Goal: Task Accomplishment & Management: Complete application form

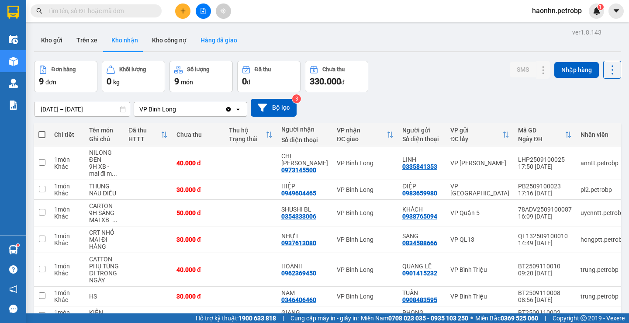
click at [214, 44] on button "Hàng đã giao" at bounding box center [219, 40] width 51 height 21
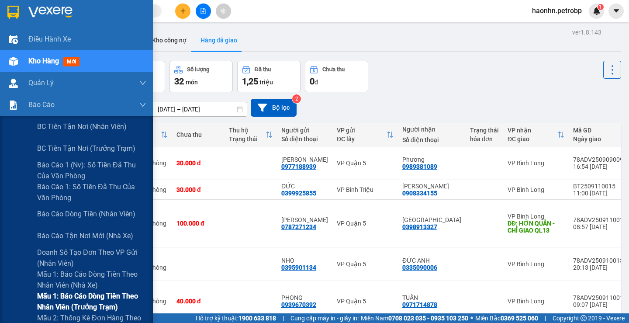
drag, startPoint x: 96, startPoint y: 277, endPoint x: 97, endPoint y: 297, distance: 20.1
click at [97, 297] on div "BC tiền tận nơi (nhân viên) BC tiền tận nơi (trưởng trạm) Báo cáo 1 (nv): Số ti…" at bounding box center [76, 269] width 153 height 306
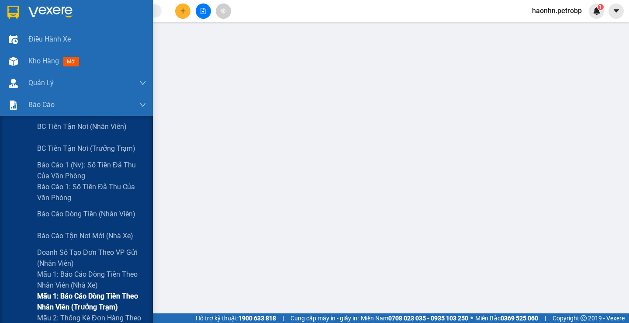
click at [108, 300] on span "Mẫu 1: Báo cáo dòng tiền theo nhân viên (trưởng trạm)" at bounding box center [91, 302] width 109 height 22
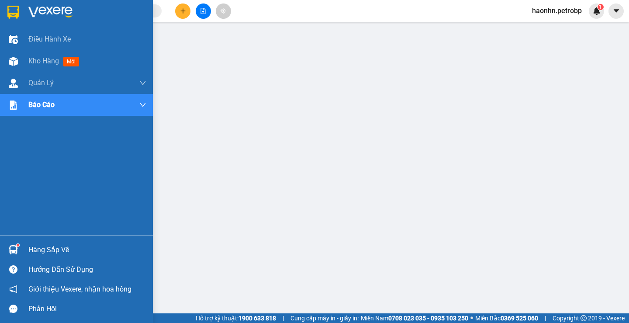
click at [18, 58] on div at bounding box center [13, 61] width 15 height 15
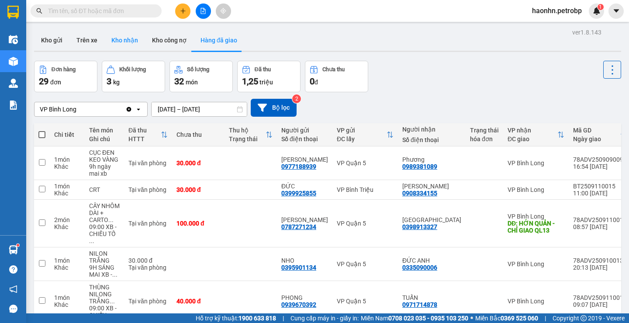
click at [118, 49] on button "Kho nhận" at bounding box center [124, 40] width 41 height 21
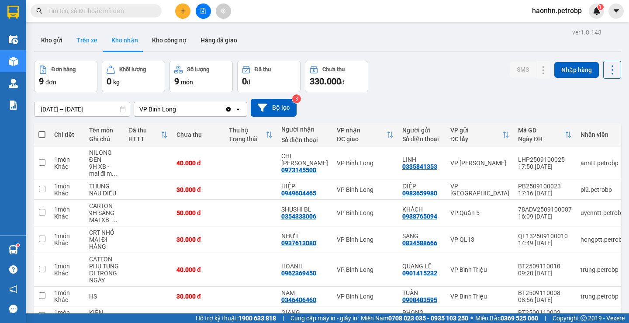
click at [101, 41] on button "Trên xe" at bounding box center [87, 40] width 35 height 21
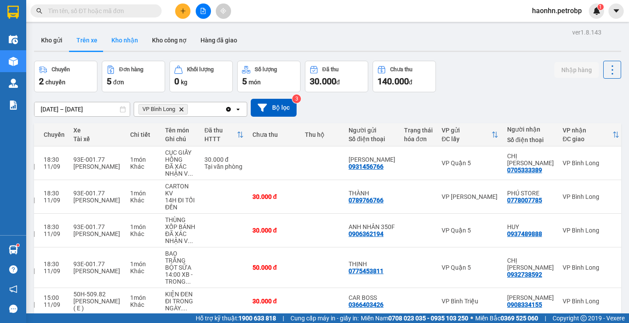
click at [136, 41] on button "Kho nhận" at bounding box center [124, 40] width 41 height 21
type input "[DATE] – [DATE]"
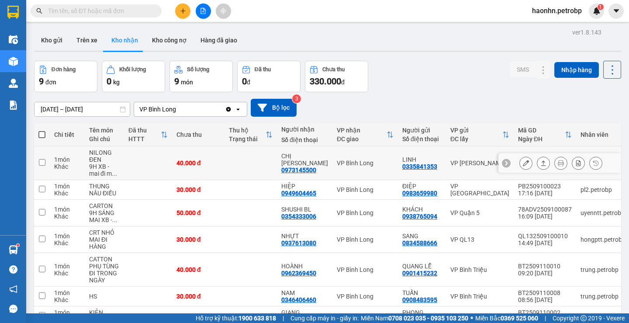
click at [299, 167] on div "0973145500" at bounding box center [299, 170] width 35 height 7
copy div "0973145500"
click at [218, 51] on div at bounding box center [328, 51] width 588 height 1
click at [217, 49] on button "Hàng đã giao" at bounding box center [219, 40] width 51 height 21
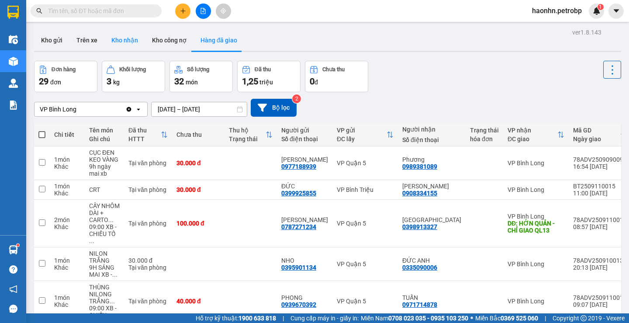
click at [141, 42] on button "Kho nhận" at bounding box center [124, 40] width 41 height 21
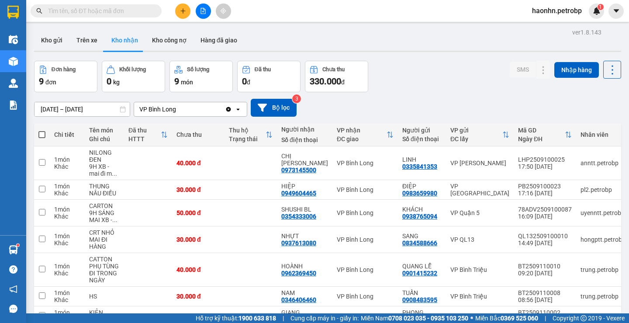
click at [94, 29] on div "ver 1.8.143 Kho gửi Trên xe Kho nhận Kho công nợ Hàng đã giao Đơn hàng 9 đơn Kh…" at bounding box center [328, 218] width 594 height 385
click at [94, 44] on button "Trên xe" at bounding box center [87, 40] width 35 height 21
type input "[DATE] – [DATE]"
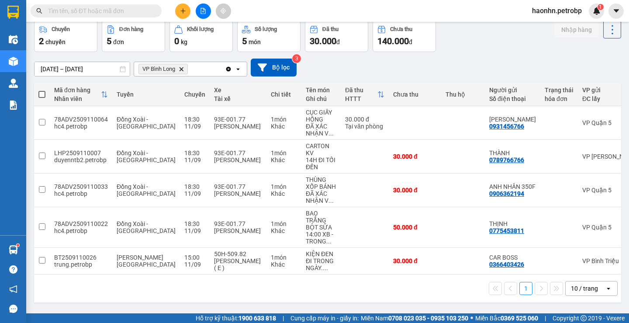
scroll to position [0, 141]
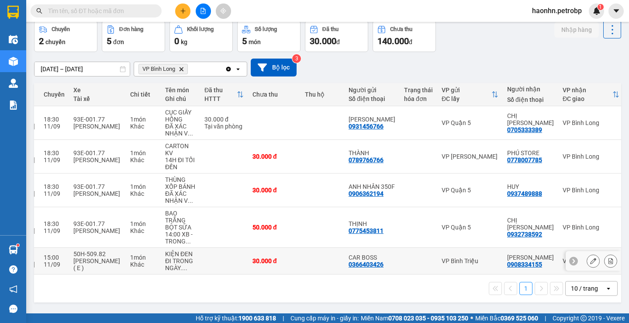
click at [508, 266] on div "0908334155" at bounding box center [525, 264] width 35 height 7
copy div "0908334155"
click at [508, 232] on div "0932738592" at bounding box center [525, 234] width 35 height 7
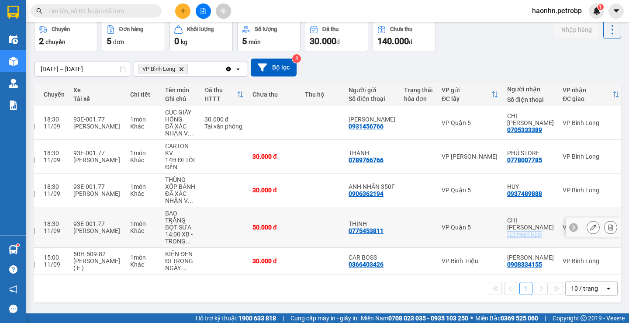
copy div "0932738592"
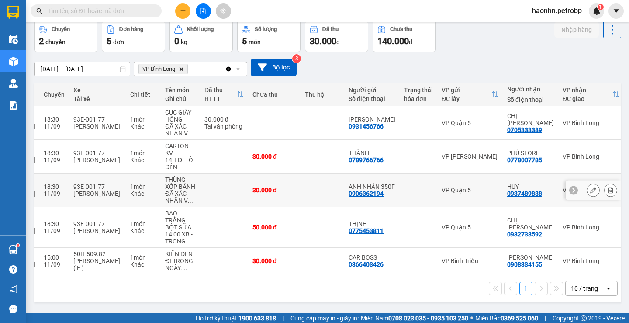
click at [508, 193] on div "0937489888" at bounding box center [525, 193] width 35 height 7
copy div "0937489888"
click at [503, 163] on td "PHÚ STORE 0778007785" at bounding box center [531, 157] width 56 height 34
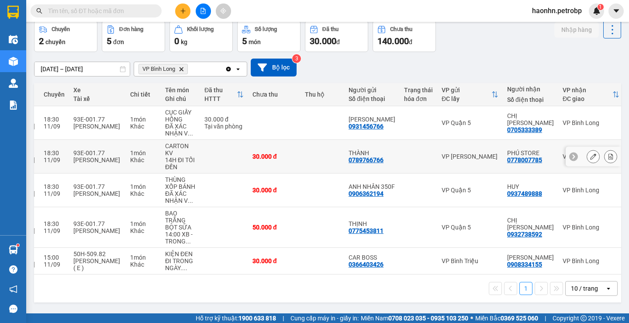
checkbox input "false"
click at [508, 126] on div "0705333389" at bounding box center [525, 129] width 35 height 7
copy div "0705333389"
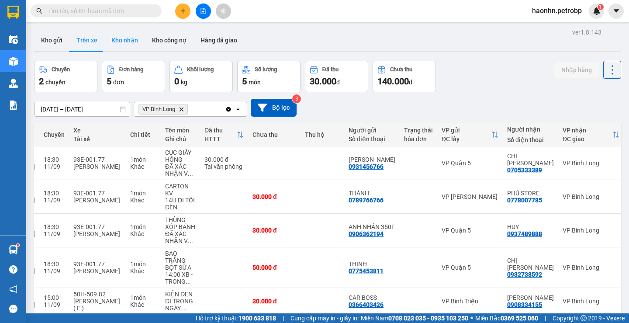
click at [117, 52] on div "ver 1.8.143 Kho gửi Trên xe Kho nhận Kho công nợ Hàng đã giao Chuyến 2 chuyến Đ…" at bounding box center [328, 187] width 594 height 323
click at [117, 50] on button "Kho nhận" at bounding box center [124, 40] width 41 height 21
type input "[DATE] – [DATE]"
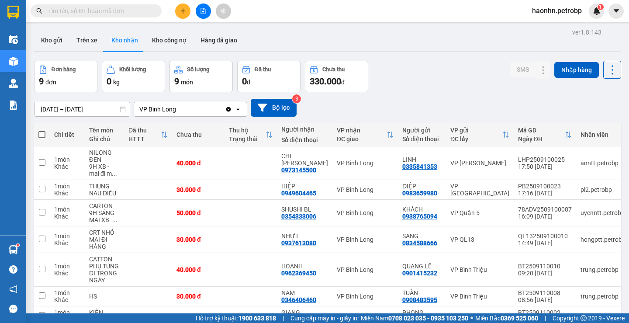
click at [367, 95] on div "[DATE] – [DATE] Press the down arrow key to interact with the calendar and sele…" at bounding box center [328, 107] width 588 height 31
click at [44, 40] on button "Kho gửi" at bounding box center [51, 40] width 35 height 21
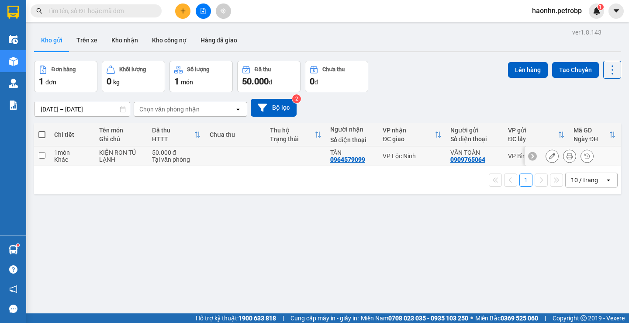
click at [228, 154] on td at bounding box center [235, 156] width 60 height 20
checkbox input "true"
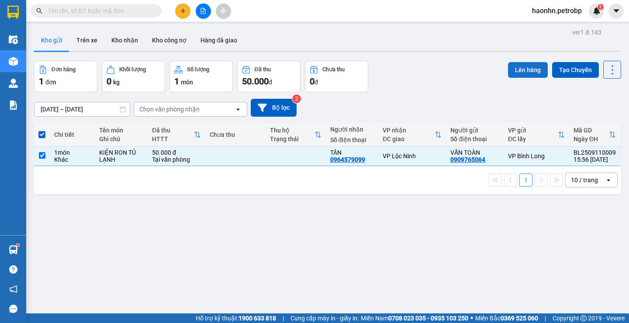
click at [512, 75] on button "Lên hàng" at bounding box center [528, 70] width 40 height 16
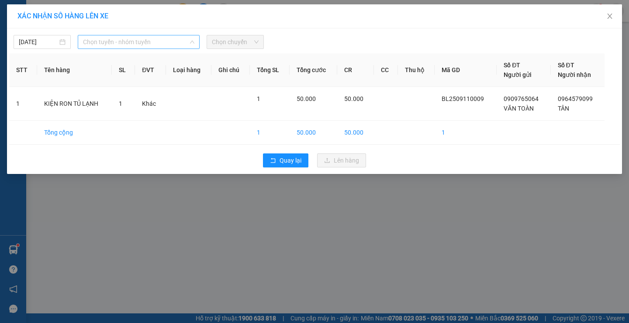
click at [151, 45] on span "Chọn tuyến - nhóm tuyến" at bounding box center [138, 41] width 111 height 13
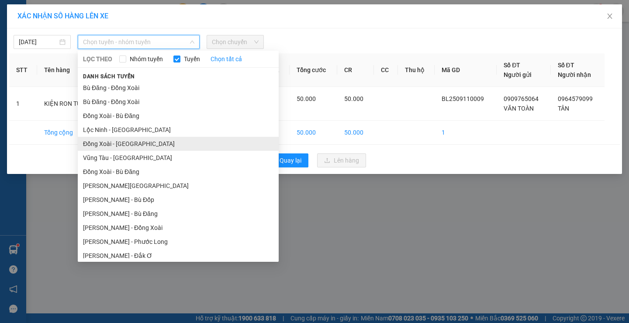
click at [123, 140] on li "Đồng Xoài - [GEOGRAPHIC_DATA]" at bounding box center [178, 144] width 201 height 14
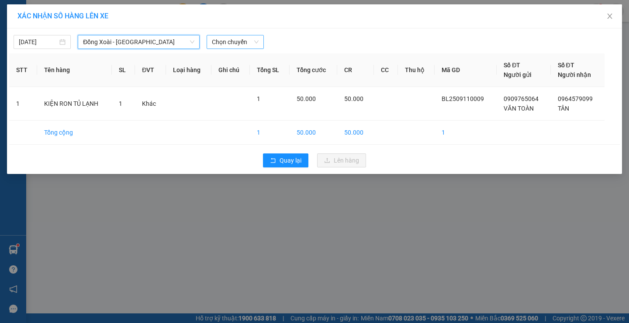
click at [234, 44] on span "Chọn chuyến" at bounding box center [235, 41] width 47 height 13
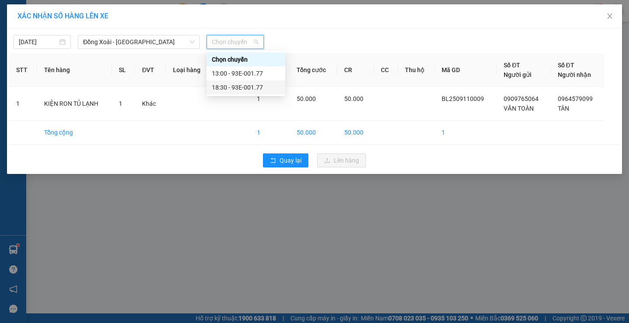
click at [247, 89] on div "18:30 - 93E-001.77" at bounding box center [246, 88] width 68 height 10
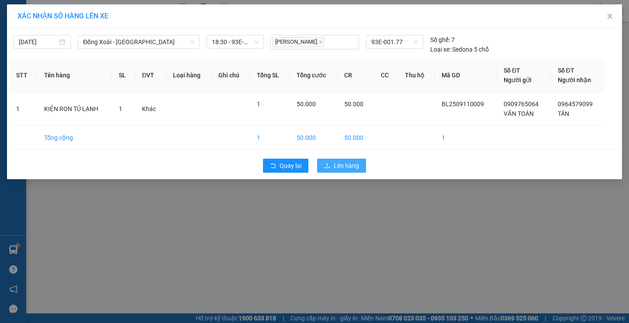
click at [328, 164] on icon "upload" at bounding box center [327, 165] width 5 height 5
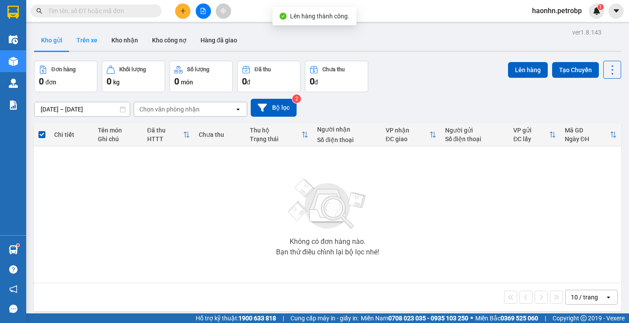
click at [97, 41] on button "Trên xe" at bounding box center [87, 40] width 35 height 21
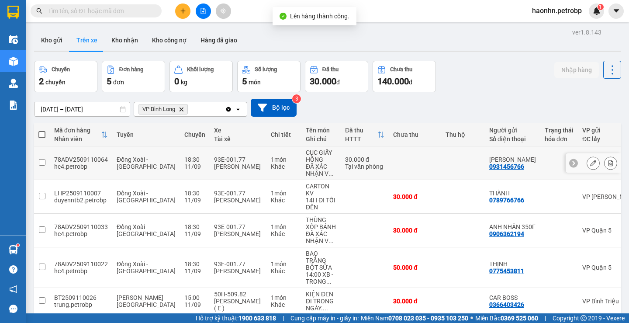
scroll to position [41, 0]
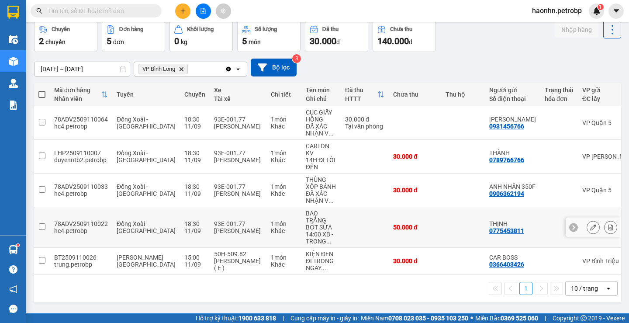
drag, startPoint x: 518, startPoint y: 229, endPoint x: 464, endPoint y: 205, distance: 59.7
click at [545, 229] on div at bounding box center [559, 227] width 29 height 7
checkbox input "true"
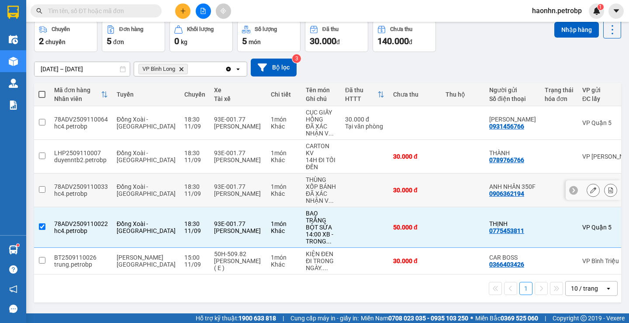
click at [459, 198] on td at bounding box center [464, 191] width 44 height 34
checkbox input "true"
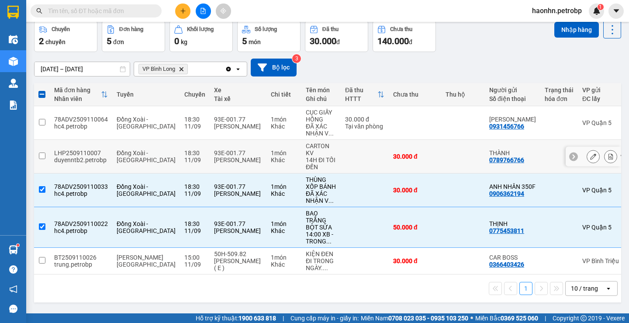
click at [442, 151] on td at bounding box center [464, 157] width 44 height 34
checkbox input "true"
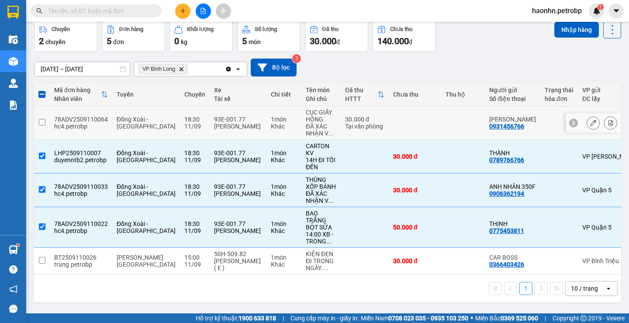
click at [442, 129] on td at bounding box center [464, 123] width 44 height 34
checkbox input "true"
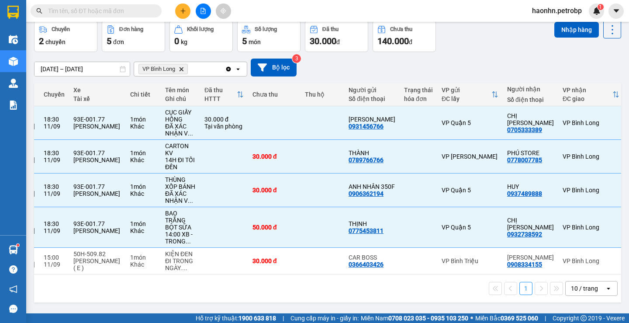
scroll to position [0, 0]
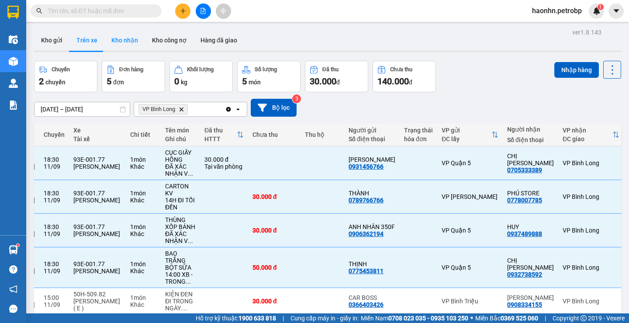
click at [113, 48] on button "Kho nhận" at bounding box center [124, 40] width 41 height 21
type input "[DATE] – [DATE]"
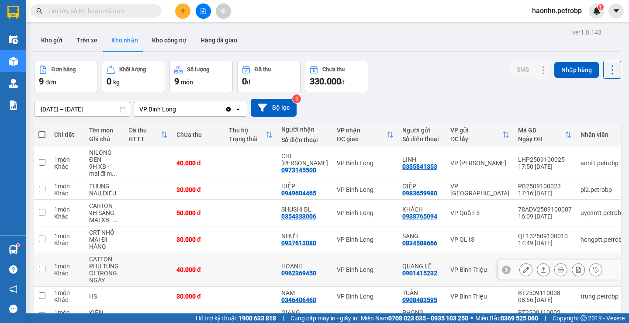
scroll to position [87, 0]
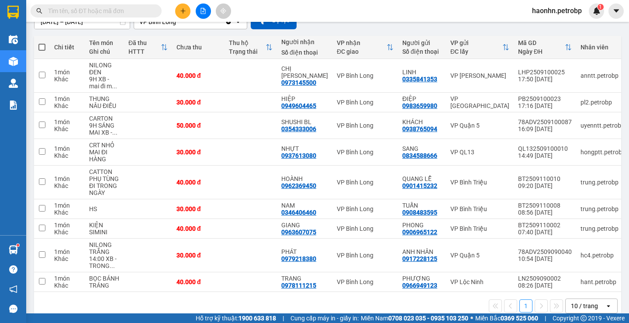
click at [184, 13] on icon "plus" at bounding box center [183, 11] width 6 height 6
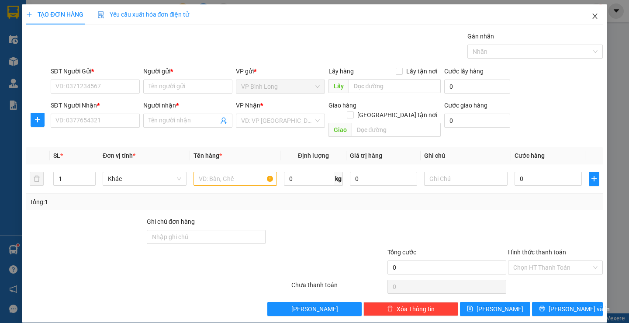
click at [594, 16] on span "Close" at bounding box center [595, 16] width 24 height 24
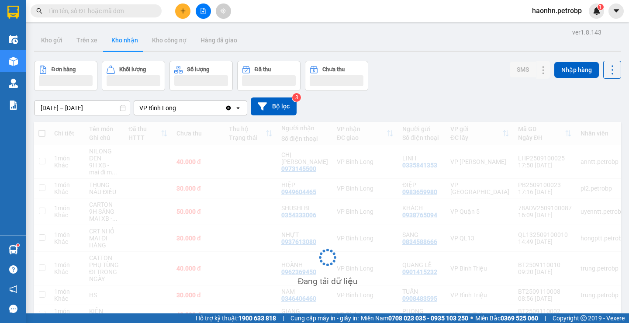
scroll to position [87, 0]
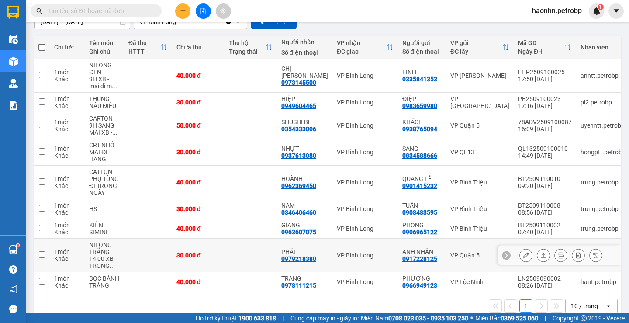
click at [302, 258] on div "0979218380" at bounding box center [299, 258] width 35 height 7
copy div "0979218380"
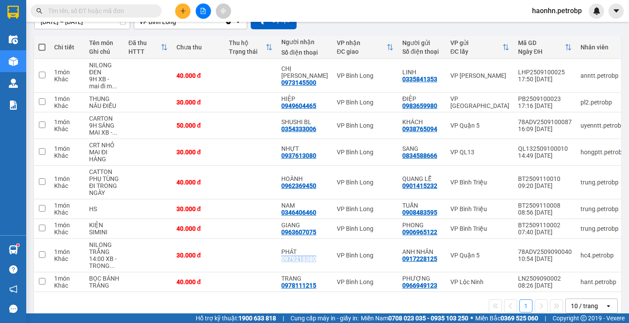
scroll to position [0, 0]
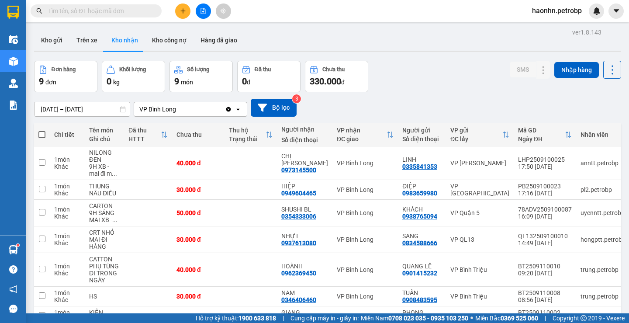
click at [185, 10] on icon "plus" at bounding box center [183, 11] width 6 height 6
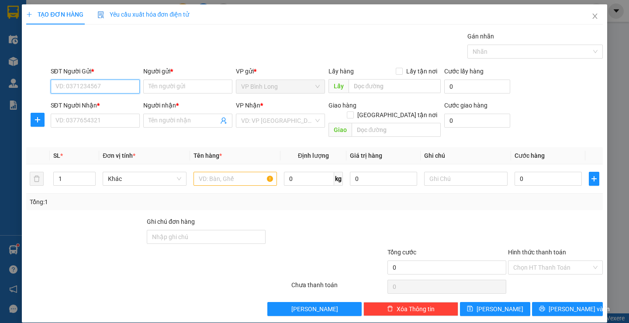
click at [123, 90] on input "SĐT Người Gửi *" at bounding box center [95, 87] width 89 height 14
paste input "0979218380"
type input "0979218380"
click at [161, 87] on input "Người gửi *" at bounding box center [187, 87] width 89 height 14
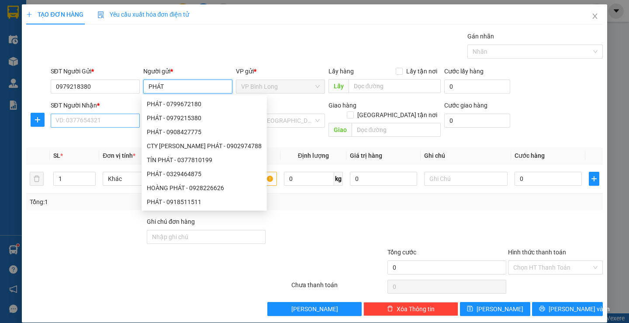
type input "PHÁT"
click at [114, 124] on input "SĐT Người Nhận *" at bounding box center [95, 121] width 89 height 14
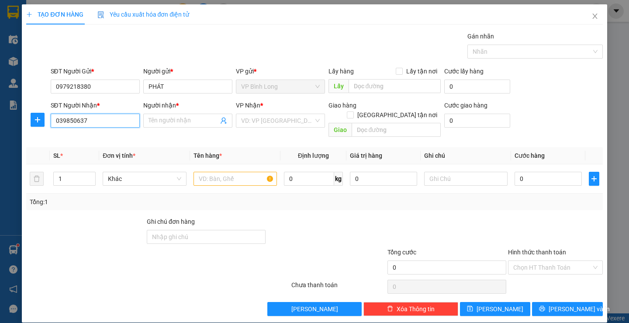
type input "0398506371"
click at [118, 136] on div "0398506371 - E NGỌC" at bounding box center [94, 138] width 78 height 10
type input "E NGỌC"
type input "300.000"
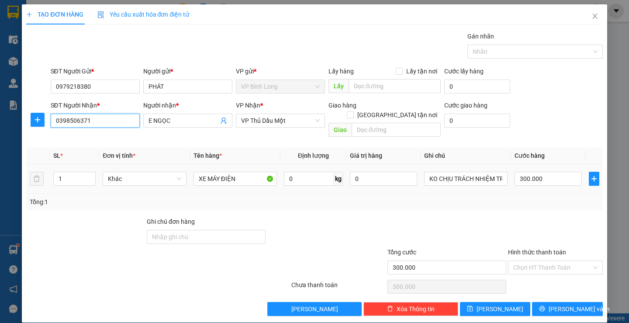
type input "0398506371"
click at [245, 176] on div "XE MÁY ĐIỆN" at bounding box center [235, 178] width 83 height 17
click at [241, 172] on input "XE MÁY ĐIỆN" at bounding box center [235, 179] width 83 height 14
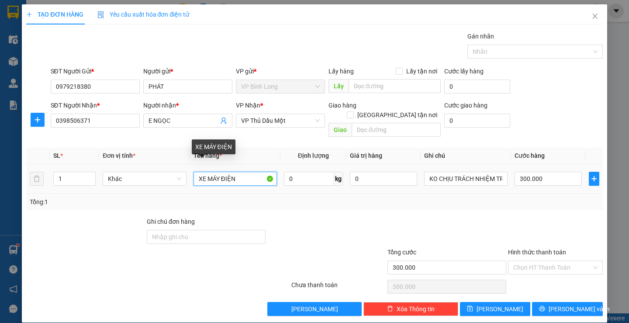
click at [241, 172] on input "XE MÁY ĐIỆN" at bounding box center [235, 179] width 83 height 14
type input "CATON TRẮNG"
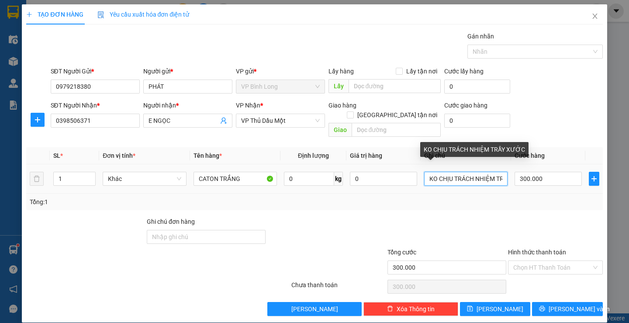
click at [462, 172] on input "KO CHỊU TRÁCH NHIỆM TRẦY XƯỚC" at bounding box center [465, 179] width 83 height 14
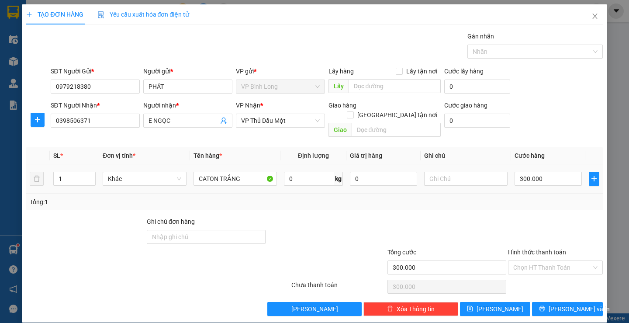
click at [524, 170] on div "300.000" at bounding box center [548, 178] width 67 height 17
click at [528, 172] on input "300.000" at bounding box center [548, 179] width 67 height 14
type input "3"
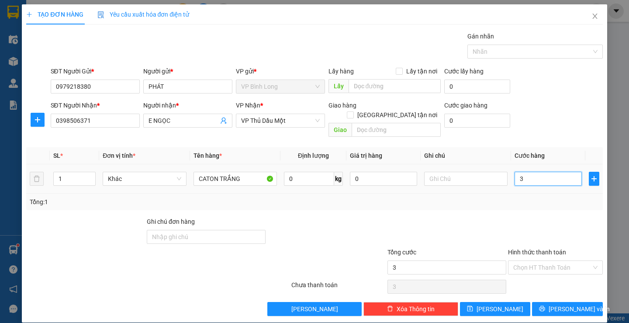
type input "30"
type input "300"
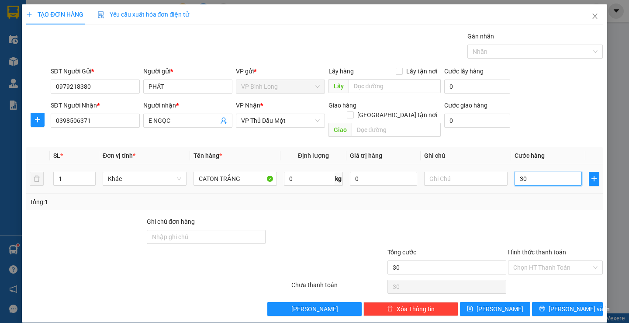
type input "300"
type input "3.000"
type input "30.000"
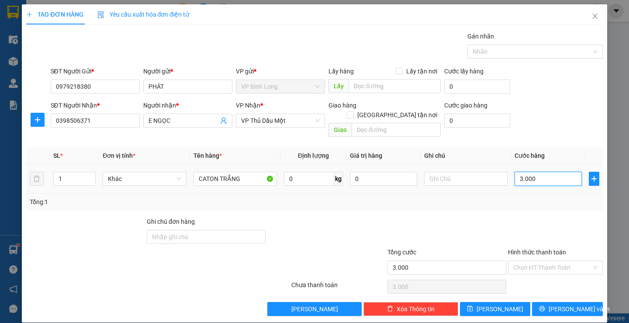
type input "30.000"
click at [534, 261] on input "Hình thức thanh toán" at bounding box center [553, 267] width 78 height 13
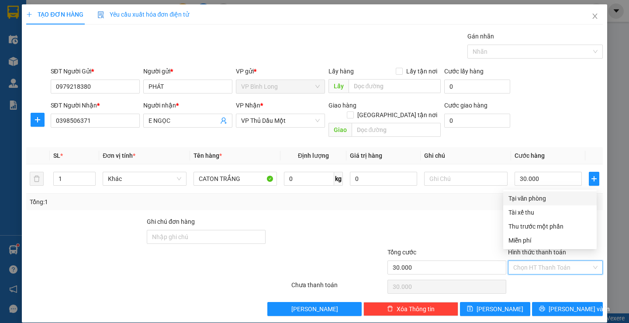
click at [525, 200] on div "Tại văn phòng" at bounding box center [550, 199] width 83 height 10
type input "0"
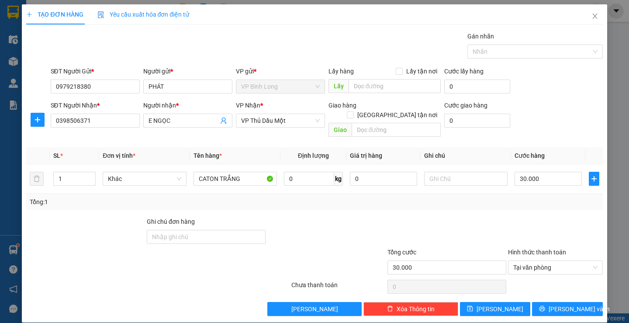
click at [48, 123] on div at bounding box center [37, 120] width 22 height 14
click at [43, 122] on span "plus" at bounding box center [37, 119] width 13 height 7
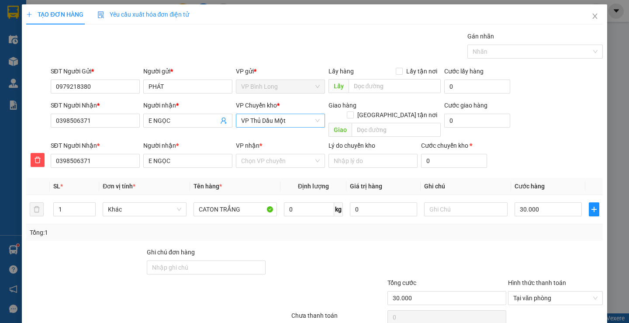
click at [289, 120] on span "VP Thủ Dầu Một" at bounding box center [280, 120] width 79 height 13
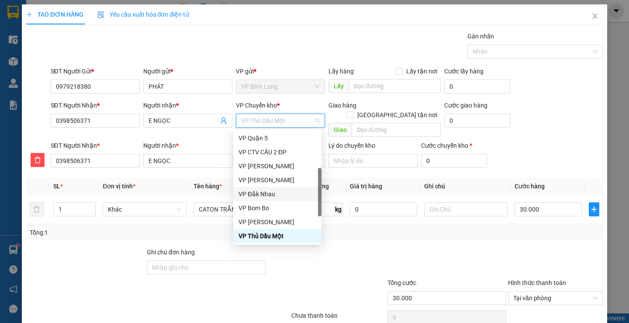
scroll to position [210, 0]
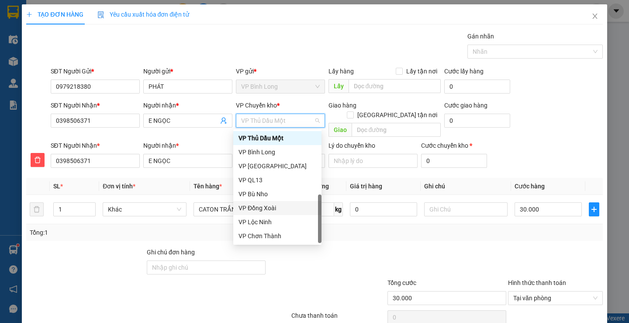
click at [271, 209] on div "VP Đồng Xoài" at bounding box center [278, 208] width 78 height 10
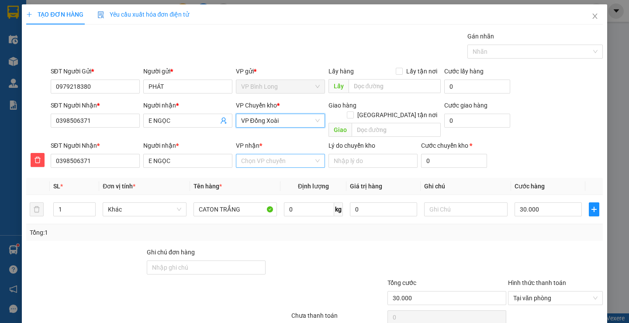
click at [271, 154] on input "VP nhận *" at bounding box center [277, 160] width 73 height 13
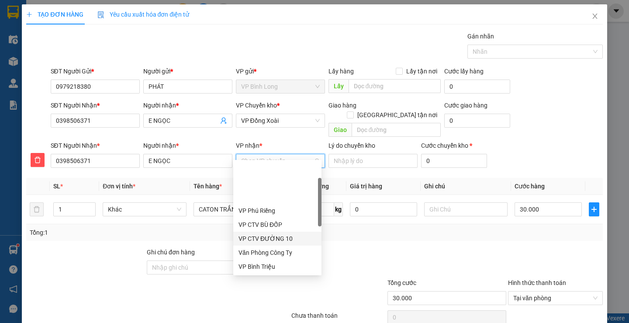
scroll to position [131, 0]
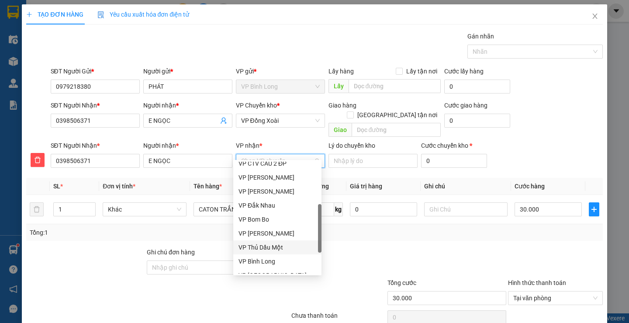
click at [279, 245] on div "VP Thủ Dầu Một" at bounding box center [278, 248] width 78 height 10
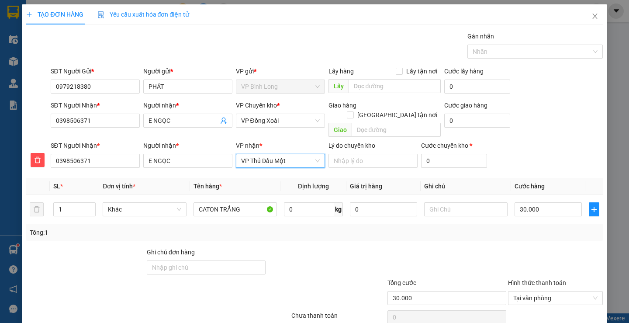
scroll to position [31, 0]
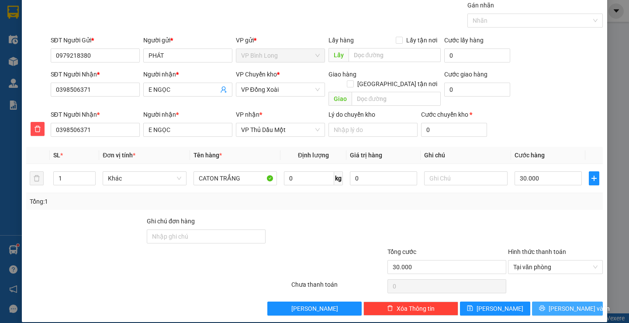
click at [548, 302] on button "[PERSON_NAME] và In" at bounding box center [567, 309] width 70 height 14
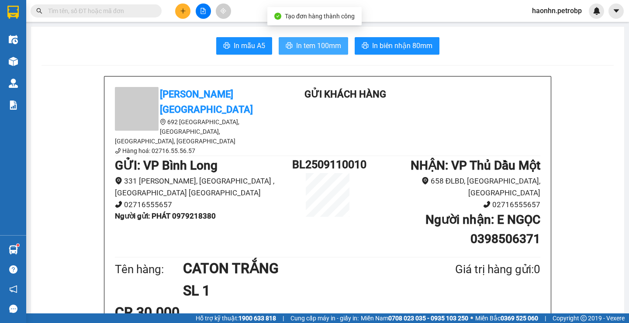
click at [298, 39] on button "In tem 100mm" at bounding box center [314, 45] width 70 height 17
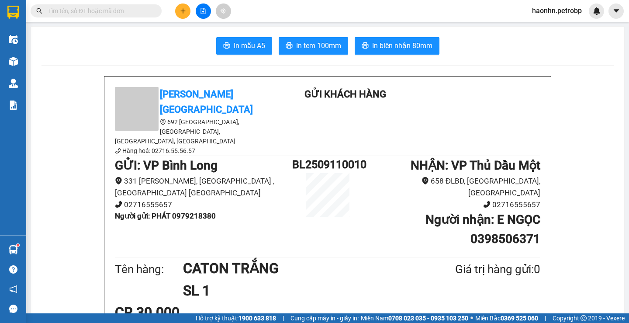
click at [15, 67] on div at bounding box center [13, 61] width 15 height 15
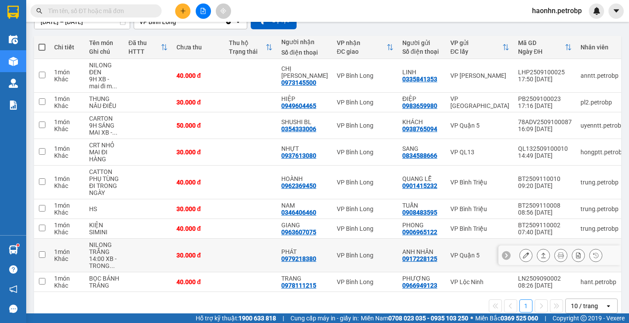
scroll to position [105, 0]
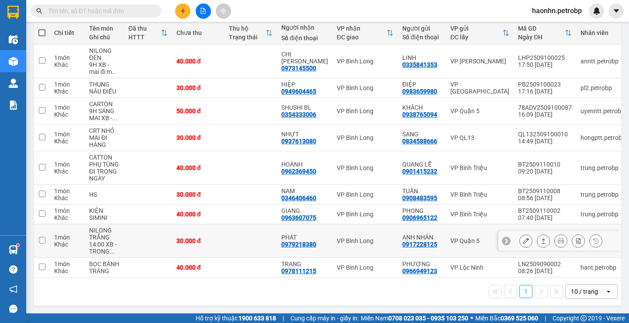
click at [523, 239] on icon at bounding box center [526, 241] width 6 height 6
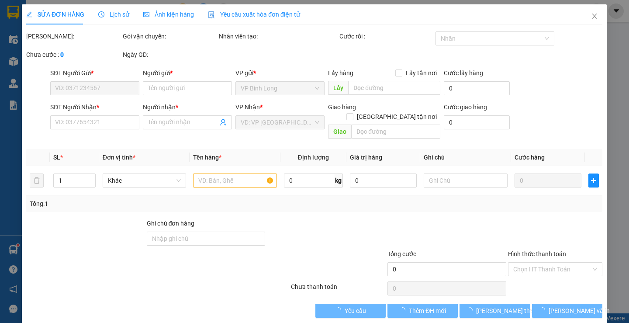
type input "0917228125"
type input "ANH NHÂN"
type input "0979218380"
type input "PHÁT"
type input "30.000"
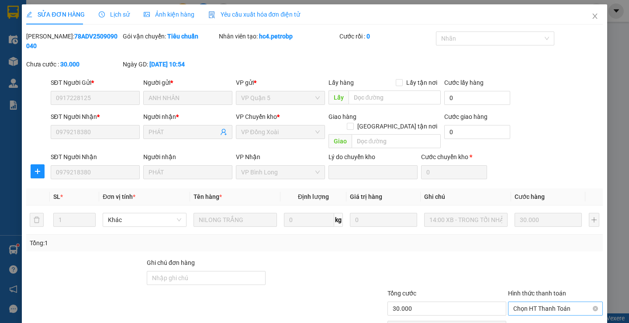
click at [538, 302] on span "Chọn HT Thanh Toán" at bounding box center [556, 308] width 84 height 13
click at [535, 299] on div "Total Paid Fee 0 Total UnPaid Fee 30.000 Cash Collection Total Fee Mã ĐH: 78ADV…" at bounding box center [314, 194] width 577 height 326
click at [533, 319] on div "Chọn HT Thanh Toán" at bounding box center [556, 327] width 97 height 17
click at [522, 302] on span "Chọn HT Thanh Toán" at bounding box center [556, 308] width 84 height 13
click at [525, 299] on div "Tại văn phòng Tại văn phòng" at bounding box center [551, 306] width 94 height 17
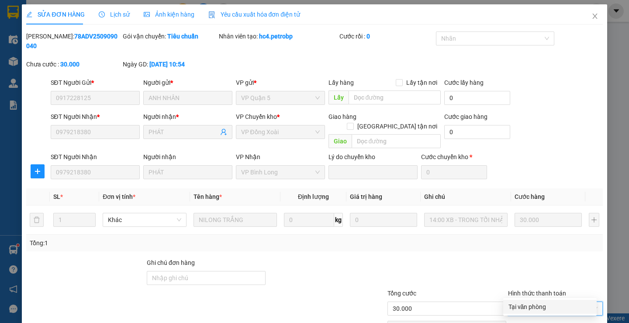
click at [523, 302] on div "Tại văn phòng" at bounding box center [550, 307] width 83 height 10
type input "0"
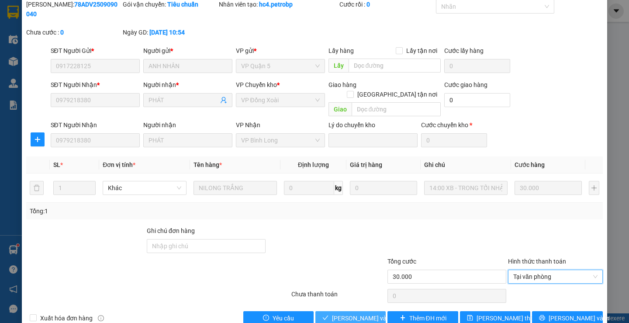
click at [350, 313] on span "[PERSON_NAME] và Giao hàng" at bounding box center [374, 318] width 84 height 10
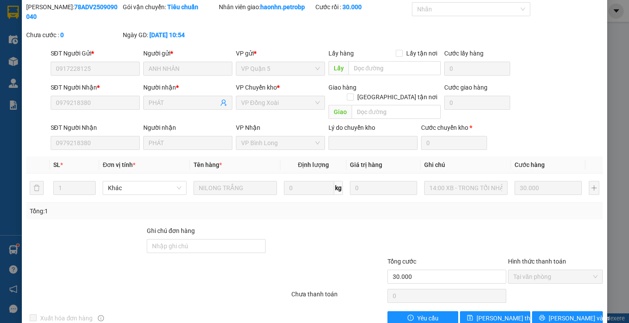
scroll to position [0, 0]
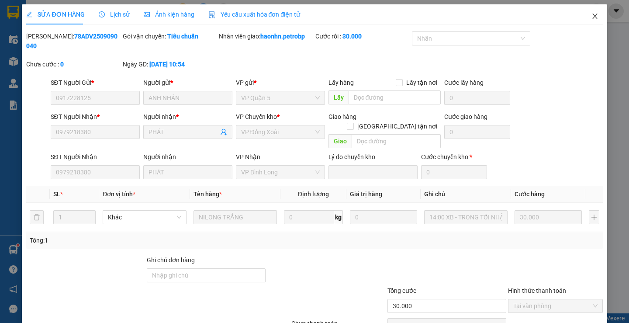
click at [592, 17] on icon "close" at bounding box center [595, 16] width 7 height 7
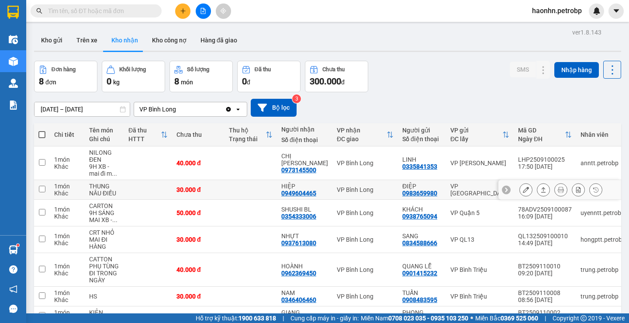
click at [523, 188] on icon at bounding box center [526, 190] width 6 height 6
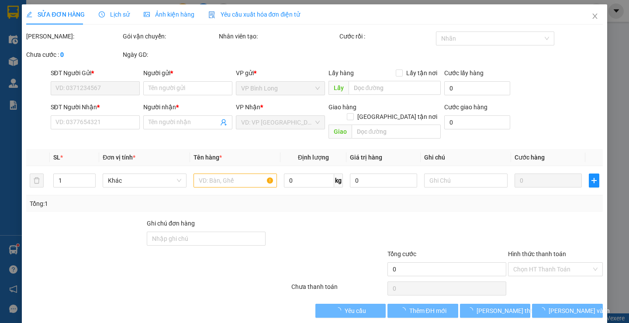
type input "0983659980"
type input "ĐIỆP"
type input "0949604465"
type input "HIỆP"
type input "30.000"
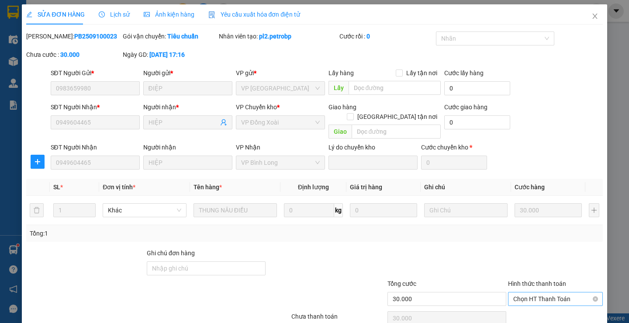
click at [536, 292] on span "Chọn HT Thanh Toán" at bounding box center [556, 298] width 84 height 13
click at [540, 306] on div "Tại văn phòng" at bounding box center [550, 307] width 83 height 10
type input "0"
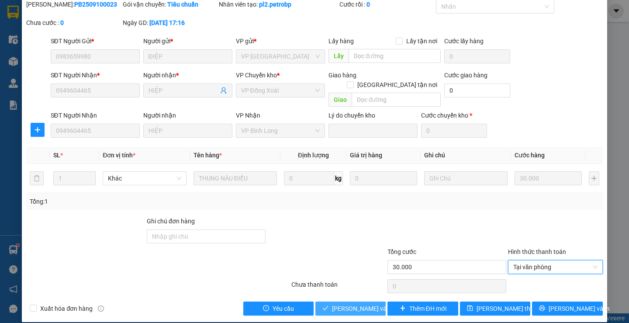
click at [360, 304] on span "[PERSON_NAME] và Giao hàng" at bounding box center [374, 309] width 84 height 10
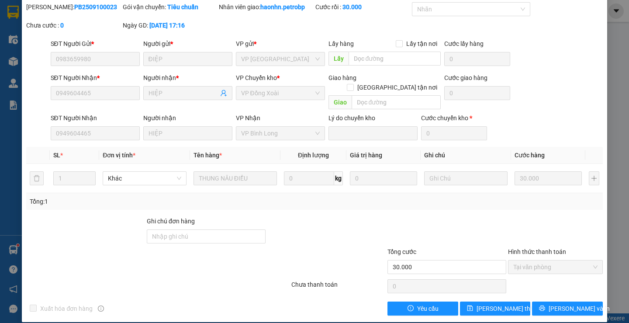
scroll to position [0, 0]
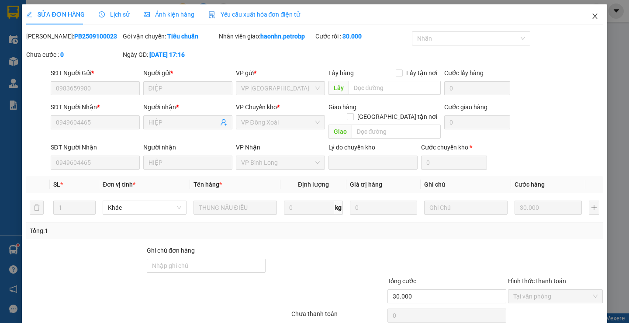
click at [592, 20] on icon "close" at bounding box center [595, 16] width 7 height 7
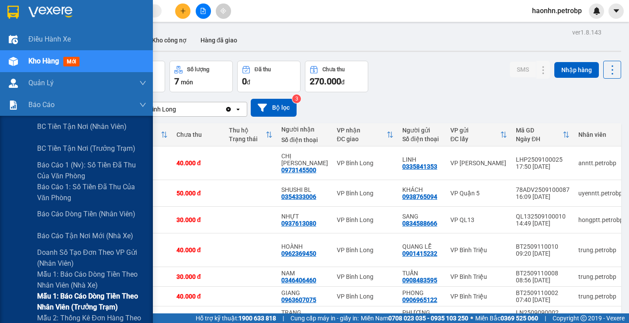
click at [115, 306] on span "Mẫu 1: Báo cáo dòng tiền theo nhân viên (trưởng trạm)" at bounding box center [91, 302] width 109 height 22
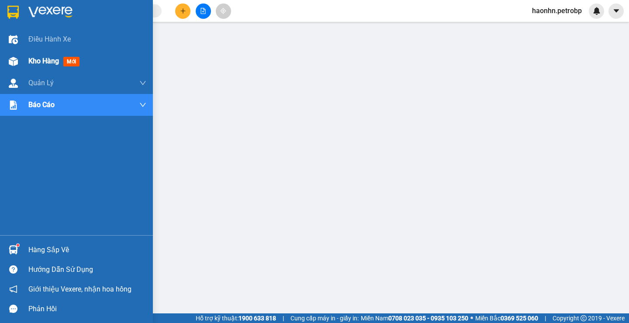
click at [10, 63] on img at bounding box center [13, 61] width 9 height 9
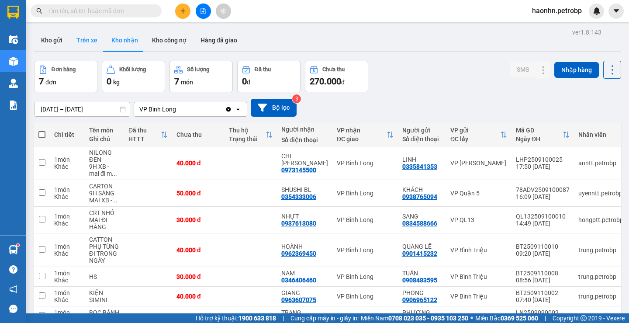
click at [83, 45] on button "Trên xe" at bounding box center [87, 40] width 35 height 21
type input "[DATE] – [DATE]"
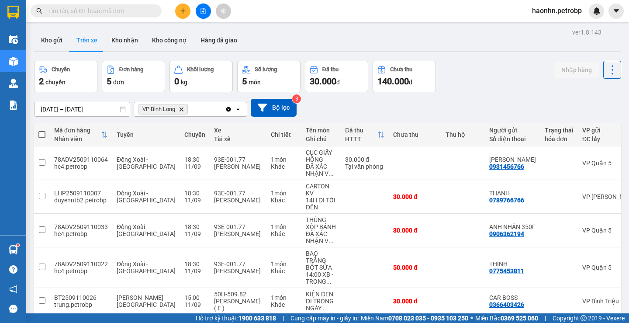
scroll to position [41, 0]
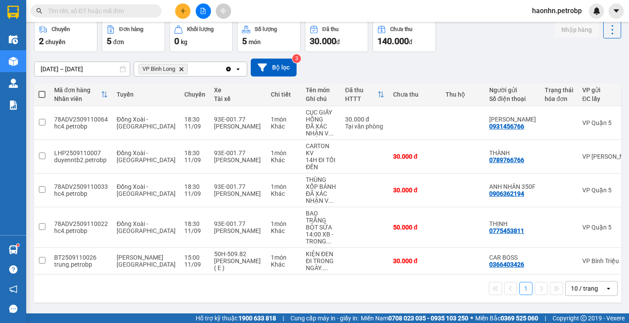
click at [306, 264] on div "ĐI TRONG NGÀY. ..." at bounding box center [321, 264] width 31 height 14
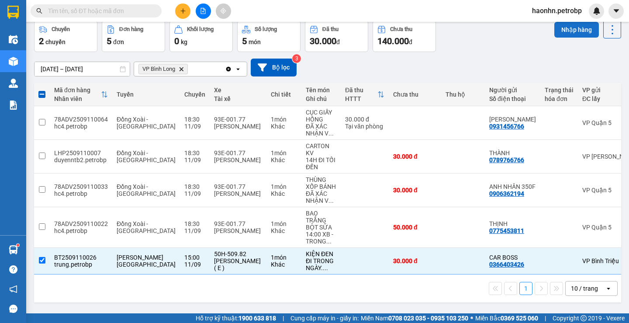
click at [576, 32] on button "Nhập hàng" at bounding box center [577, 30] width 45 height 16
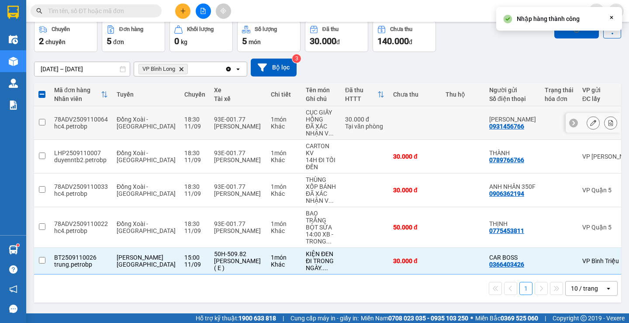
checkbox input "false"
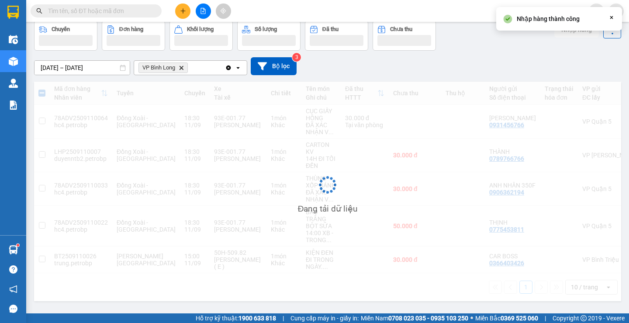
scroll to position [40, 0]
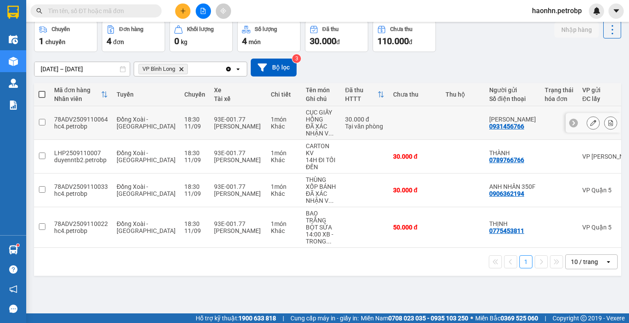
click at [306, 134] on div "ĐÃ XÁC NHẬN V ..." at bounding box center [321, 130] width 31 height 14
checkbox input "true"
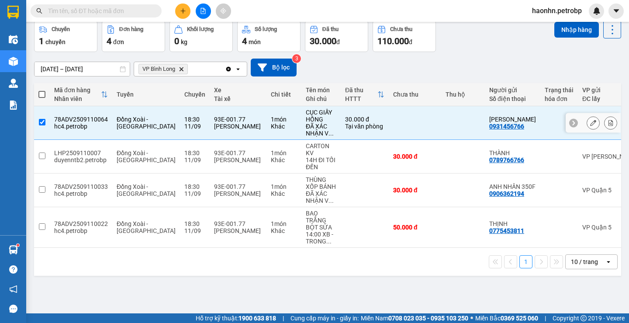
click at [306, 166] on div "14H ĐI TỐI ĐẾN" at bounding box center [321, 163] width 31 height 14
checkbox input "true"
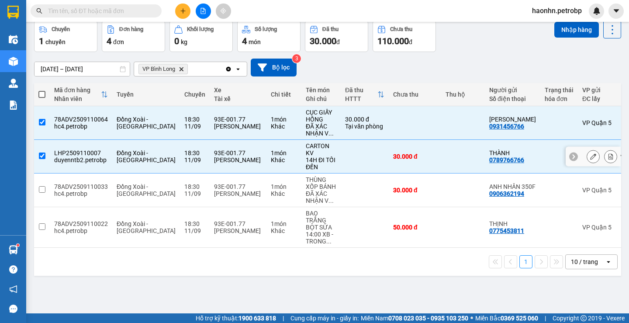
click at [306, 187] on div "THÙNG XỐP BÁNH" at bounding box center [321, 183] width 31 height 14
checkbox input "true"
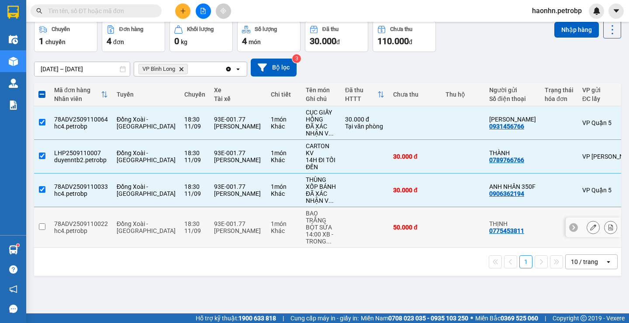
drag, startPoint x: 307, startPoint y: 213, endPoint x: 312, endPoint y: 219, distance: 7.5
click at [308, 214] on div "BAO TRẮNG BỘT SỮA" at bounding box center [321, 220] width 31 height 21
checkbox input "true"
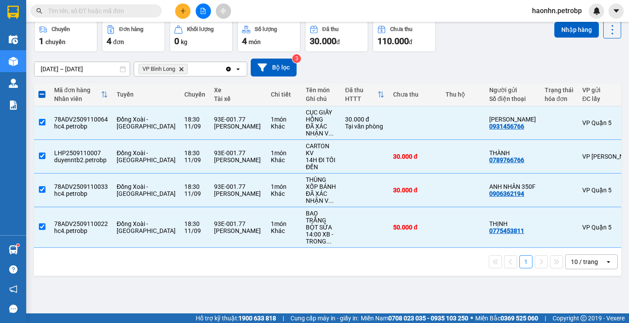
click at [575, 252] on div "1 10 / trang open" at bounding box center [328, 262] width 588 height 28
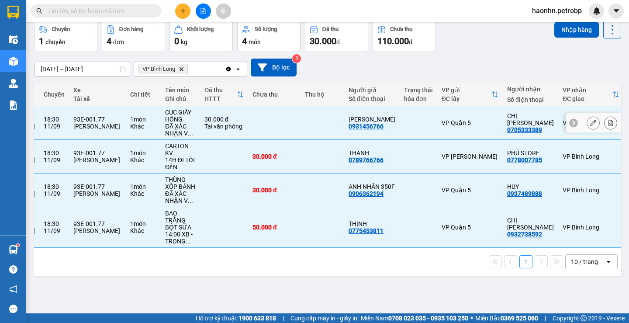
scroll to position [0, 0]
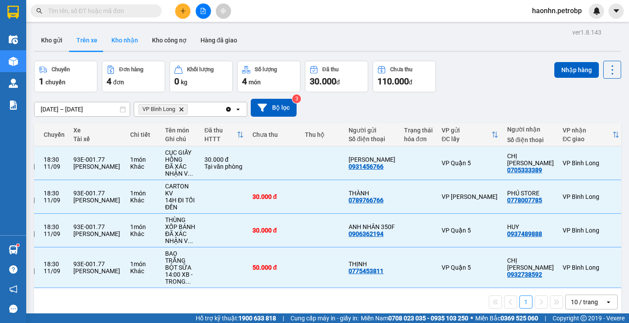
click at [110, 35] on button "Kho nhận" at bounding box center [124, 40] width 41 height 21
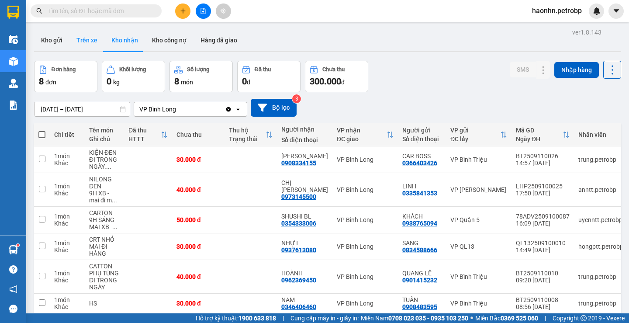
click at [102, 36] on button "Trên xe" at bounding box center [87, 40] width 35 height 21
type input "[DATE] – [DATE]"
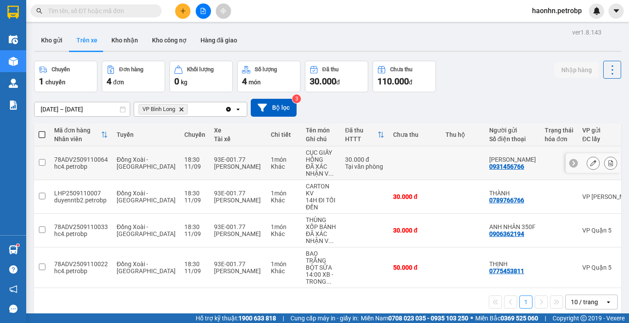
drag, startPoint x: 330, startPoint y: 165, endPoint x: 337, endPoint y: 203, distance: 39.0
click at [345, 164] on div "Tại văn phòng" at bounding box center [364, 166] width 39 height 7
checkbox input "true"
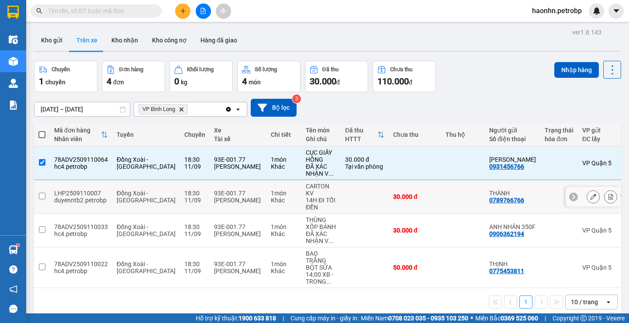
drag, startPoint x: 337, startPoint y: 205, endPoint x: 336, endPoint y: 210, distance: 5.3
click at [341, 205] on td at bounding box center [365, 197] width 48 height 34
checkbox input "true"
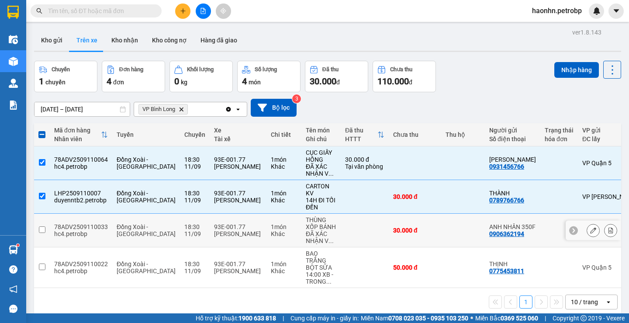
click at [341, 245] on td at bounding box center [365, 231] width 48 height 34
checkbox input "true"
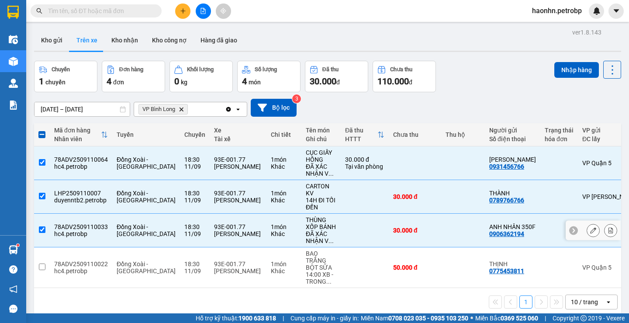
click at [341, 265] on td at bounding box center [365, 267] width 48 height 41
checkbox input "true"
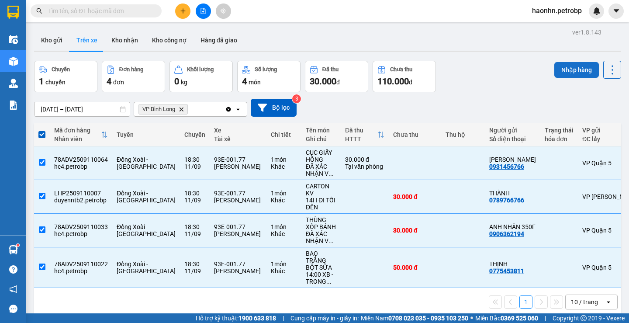
click at [565, 69] on button "Nhập hàng" at bounding box center [577, 70] width 45 height 16
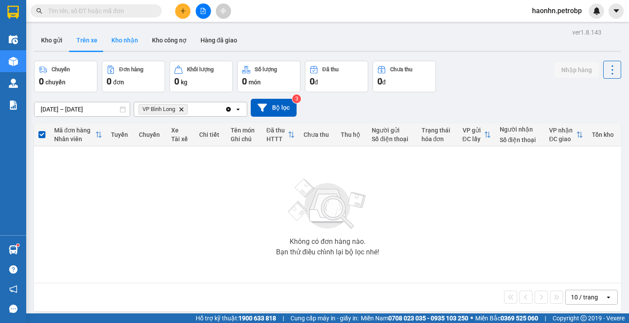
click at [115, 35] on button "Kho nhận" at bounding box center [124, 40] width 41 height 21
type input "[DATE] – [DATE]"
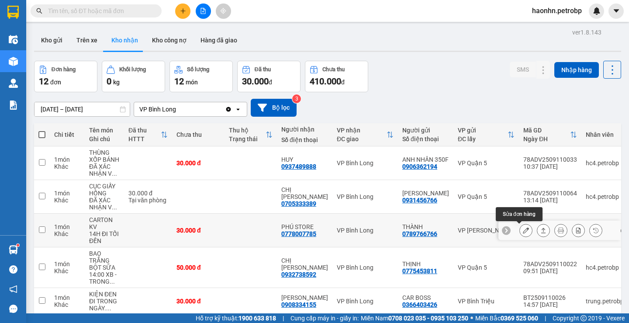
click at [520, 233] on button at bounding box center [526, 230] width 12 height 15
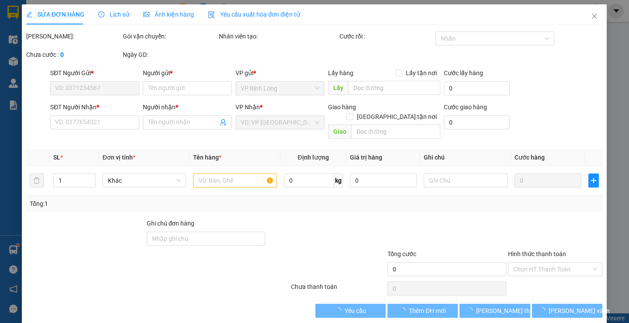
type input "0789766766"
type input "THÀNH"
type input "0778007785"
type input "PHÚ STORE"
type input "30.000"
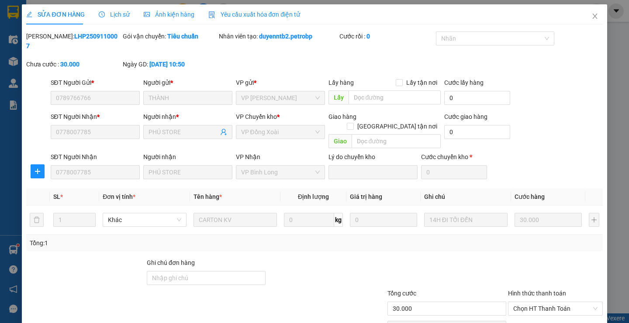
click at [525, 289] on div "Hình thức thanh toán" at bounding box center [555, 295] width 95 height 13
click at [526, 302] on span "Chọn HT Thanh Toán" at bounding box center [556, 308] width 84 height 13
click at [527, 306] on div "Tại văn phòng" at bounding box center [550, 307] width 83 height 10
type input "0"
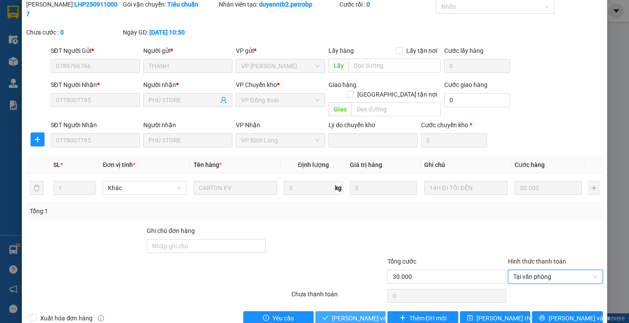
click at [342, 313] on span "[PERSON_NAME] và Giao hàng" at bounding box center [374, 318] width 84 height 10
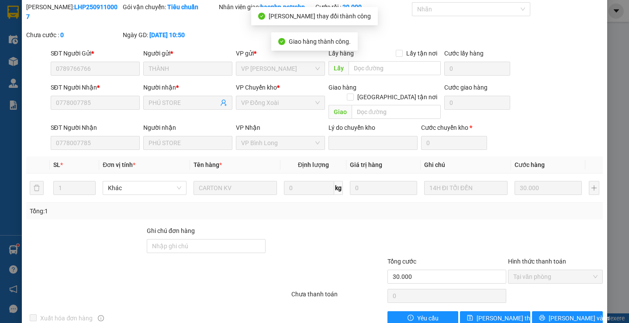
scroll to position [0, 0]
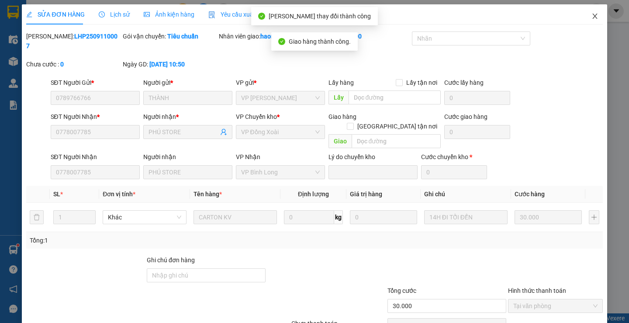
click at [584, 14] on span "Close" at bounding box center [595, 16] width 24 height 24
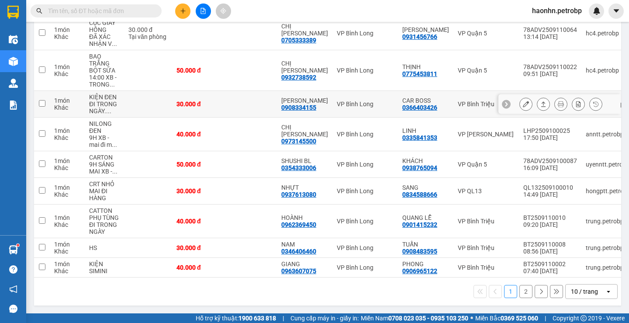
scroll to position [36, 0]
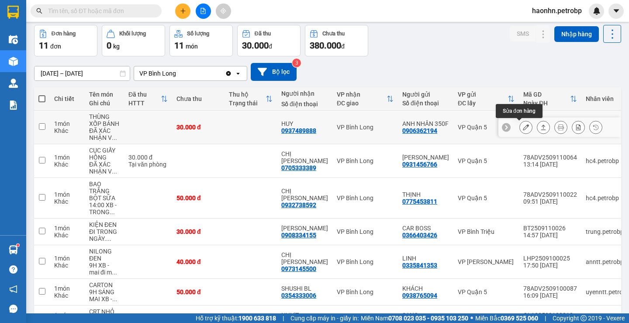
click at [523, 127] on icon at bounding box center [526, 127] width 6 height 6
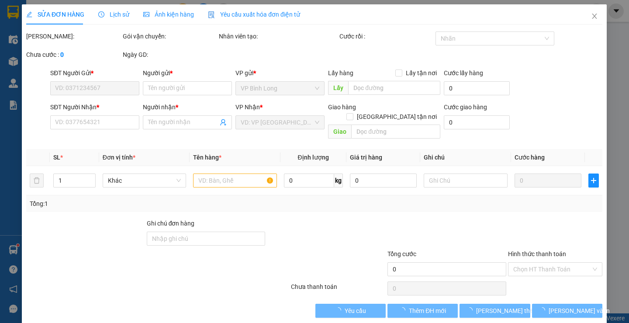
type input "0906362194"
type input "ANH NHÂN 350F"
type input "0937489888"
type input "HUY"
type input "30.000"
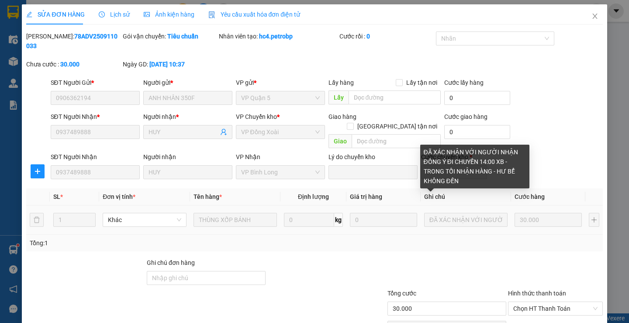
scroll to position [32, 0]
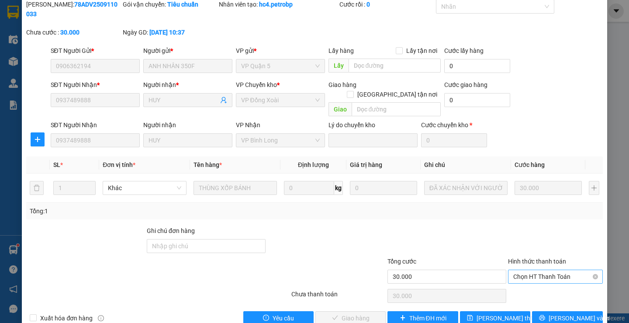
click at [525, 270] on span "Chọn HT Thanh Toán" at bounding box center [556, 276] width 84 height 13
click at [523, 275] on div "Tại văn phòng" at bounding box center [550, 275] width 83 height 10
type input "0"
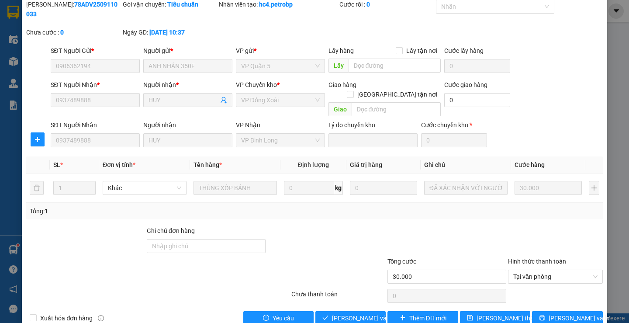
click at [341, 289] on div "Total Paid Fee 0 Total UnPaid Fee 30.000 Cash Collection Total Fee Mã ĐH: 78ADV…" at bounding box center [314, 163] width 577 height 326
click at [347, 313] on span "[PERSON_NAME] và Giao hàng" at bounding box center [374, 318] width 84 height 10
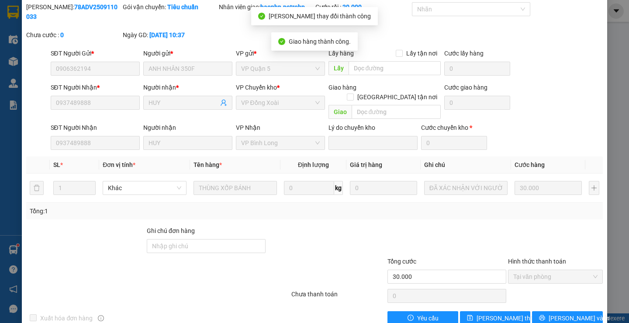
scroll to position [0, 0]
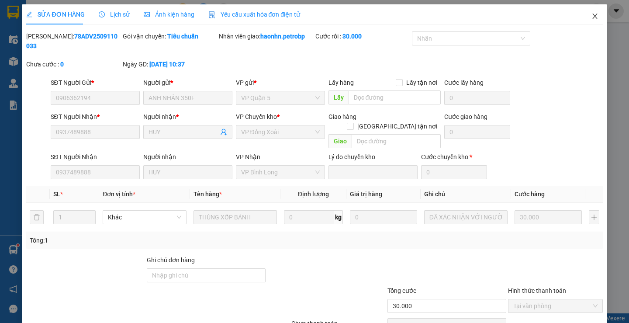
click at [592, 18] on icon "close" at bounding box center [595, 16] width 7 height 7
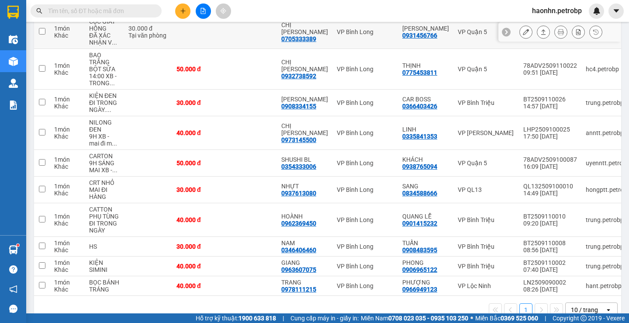
scroll to position [44, 0]
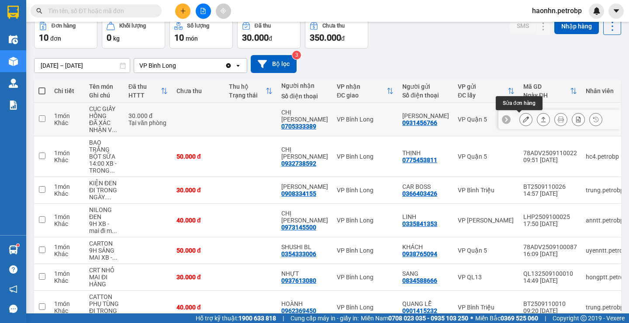
click at [523, 118] on icon at bounding box center [526, 119] width 6 height 6
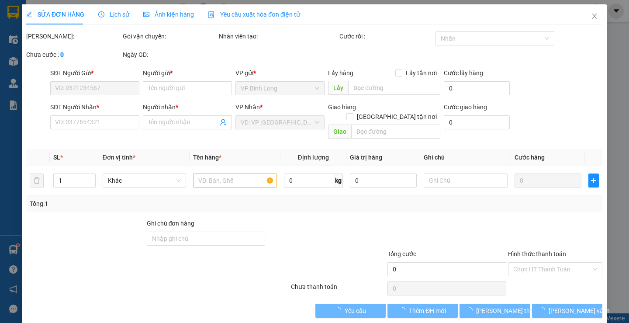
type input "0931456766"
type input "[PERSON_NAME]"
type input "0705333389"
type input "CHỊ [PERSON_NAME]"
type input "30.000"
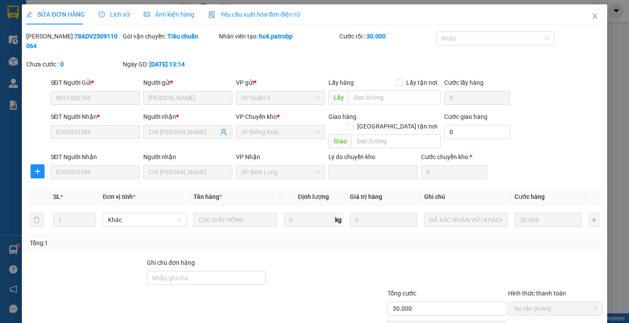
scroll to position [32, 0]
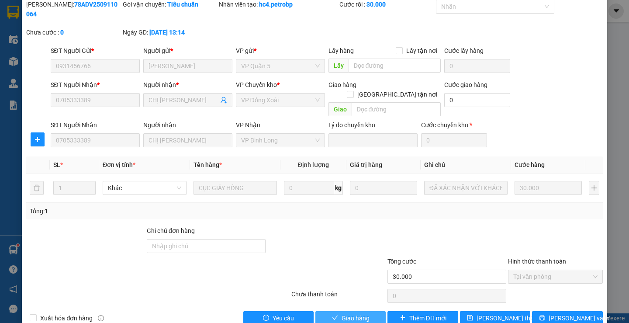
click at [353, 311] on button "Giao hàng" at bounding box center [351, 318] width 70 height 14
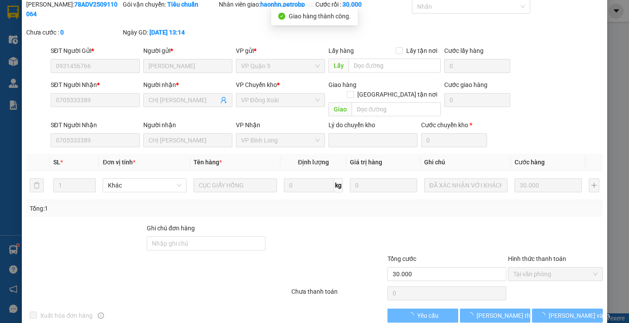
scroll to position [0, 0]
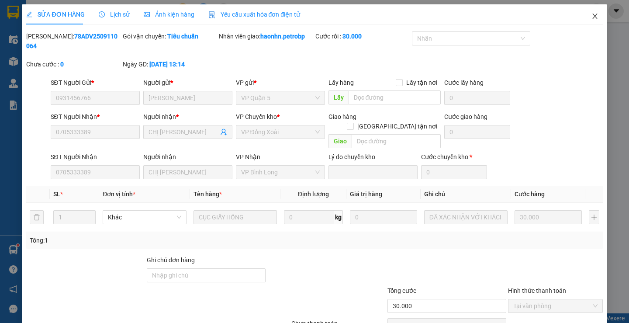
click at [592, 15] on icon "close" at bounding box center [595, 16] width 7 height 7
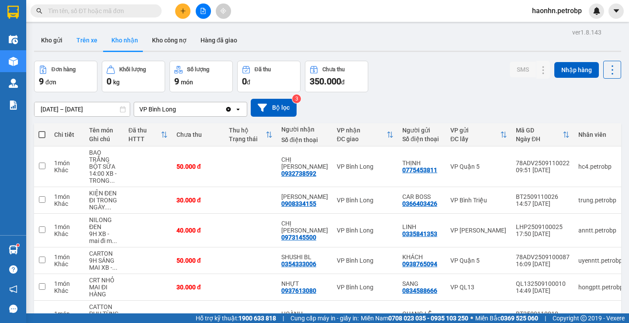
click at [89, 30] on button "Trên xe" at bounding box center [87, 40] width 35 height 21
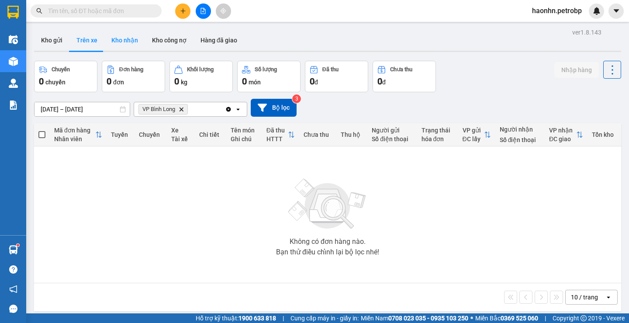
click at [124, 41] on button "Kho nhận" at bounding box center [124, 40] width 41 height 21
type input "[DATE] – [DATE]"
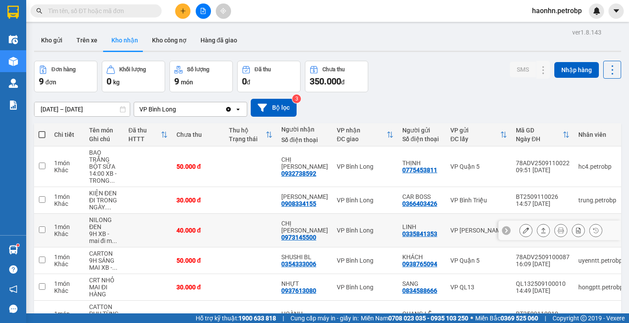
scroll to position [44, 0]
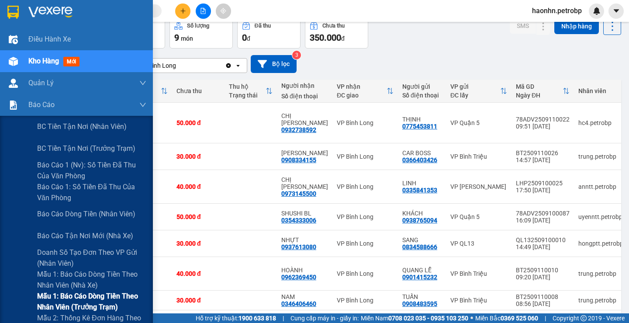
click at [101, 299] on span "Mẫu 1: Báo cáo dòng tiền theo nhân viên (trưởng trạm)" at bounding box center [91, 302] width 109 height 22
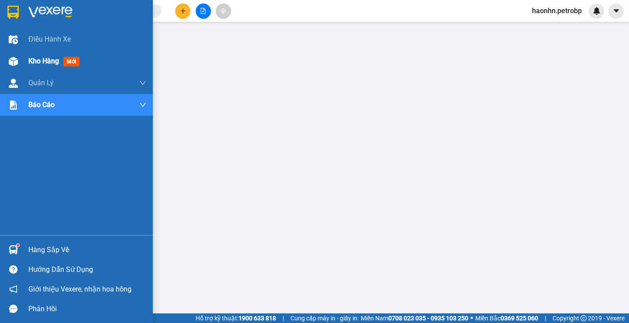
click at [1, 55] on div "Kho hàng mới" at bounding box center [76, 61] width 153 height 22
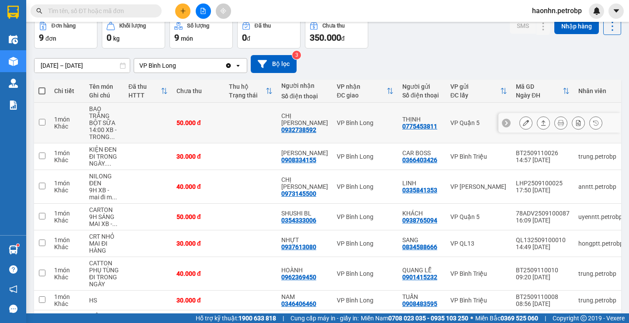
click at [520, 121] on button at bounding box center [526, 122] width 12 height 15
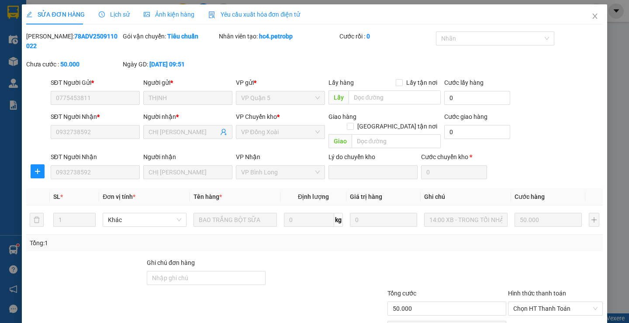
type input "0775453811"
type input "THỊNH"
type input "0932738592"
type input "CHỊ [PERSON_NAME]"
type input "50.000"
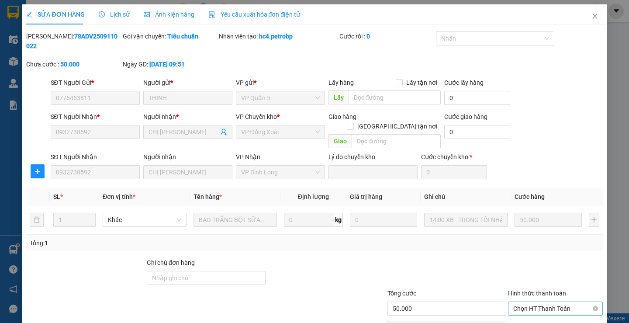
click at [534, 302] on span "Chọn HT Thanh Toán" at bounding box center [556, 308] width 84 height 13
click at [534, 302] on div "Tại văn phòng" at bounding box center [550, 307] width 83 height 10
type input "0"
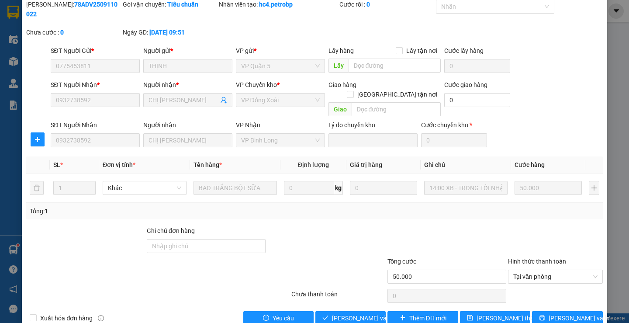
click at [356, 291] on div "Total Paid Fee 0 Total UnPaid Fee 50.000 Cash Collection Total Fee Mã ĐH: 78ADV…" at bounding box center [314, 163] width 577 height 326
click at [357, 313] on span "[PERSON_NAME] và Giao hàng" at bounding box center [374, 318] width 84 height 10
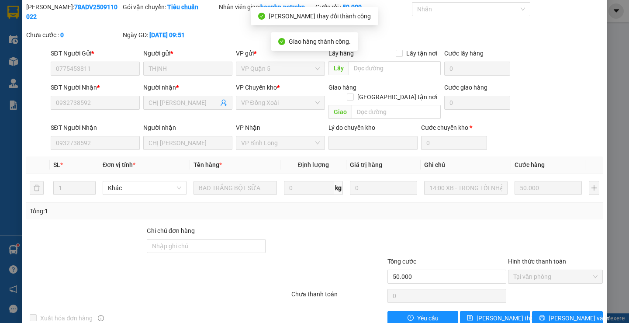
scroll to position [0, 0]
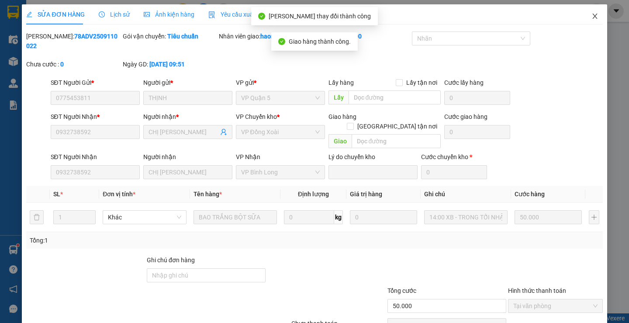
click at [587, 20] on span "Close" at bounding box center [595, 16] width 24 height 24
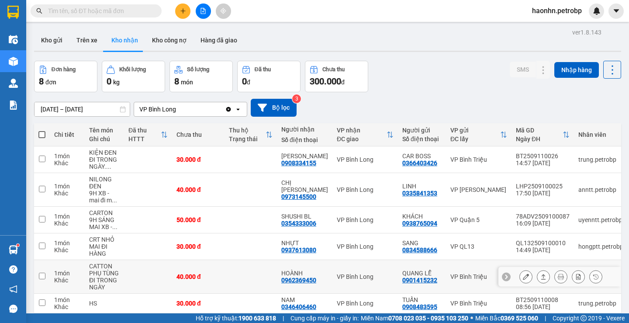
scroll to position [79, 0]
